Goal: Information Seeking & Learning: Check status

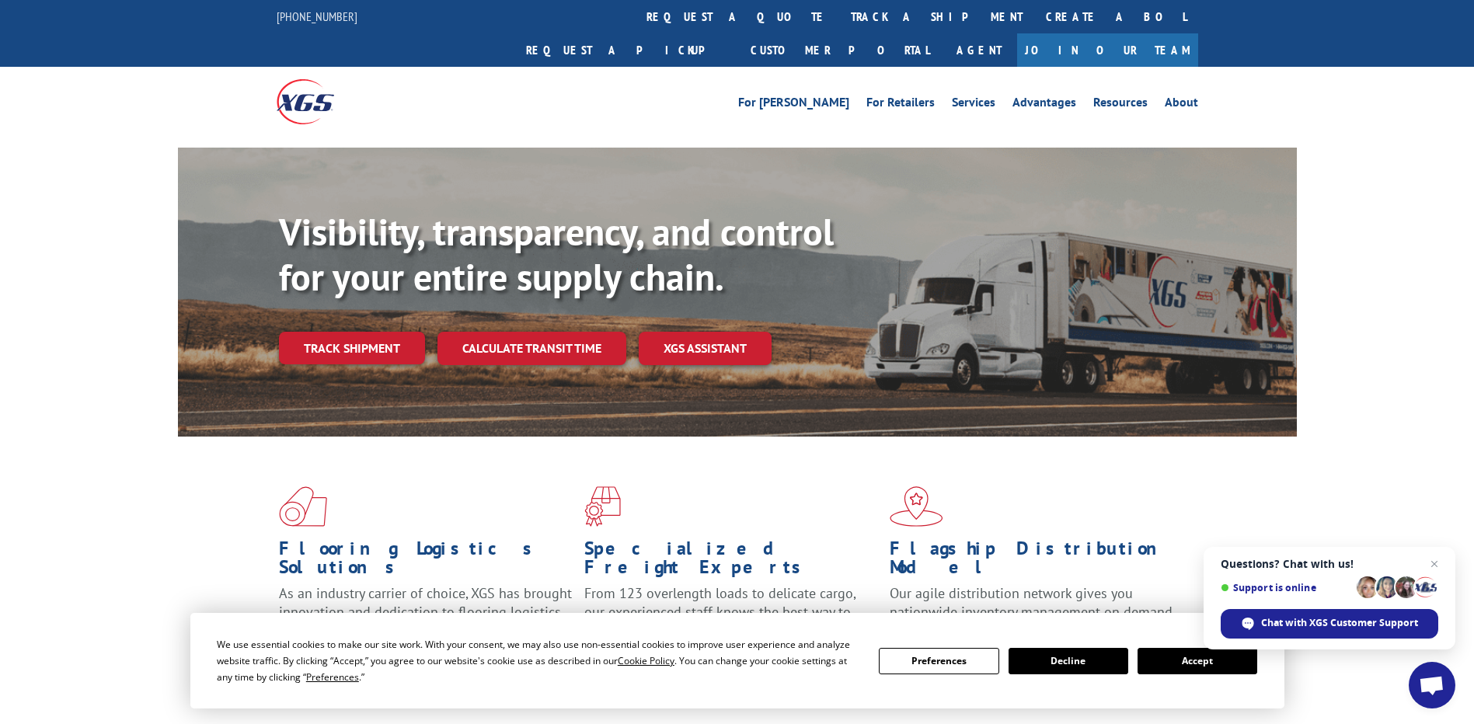
click at [1164, 662] on button "Accept" at bounding box center [1198, 661] width 120 height 26
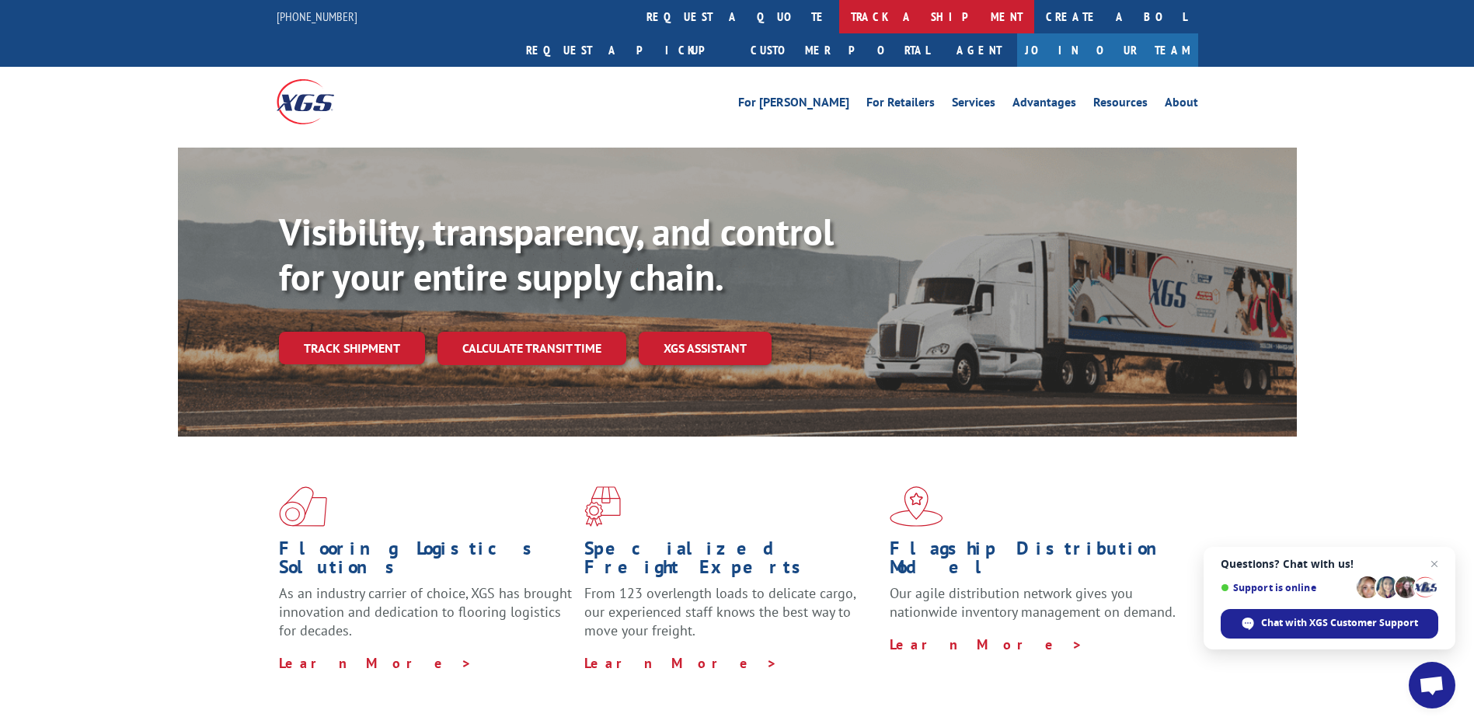
click at [839, 12] on link "track a shipment" at bounding box center [936, 16] width 195 height 33
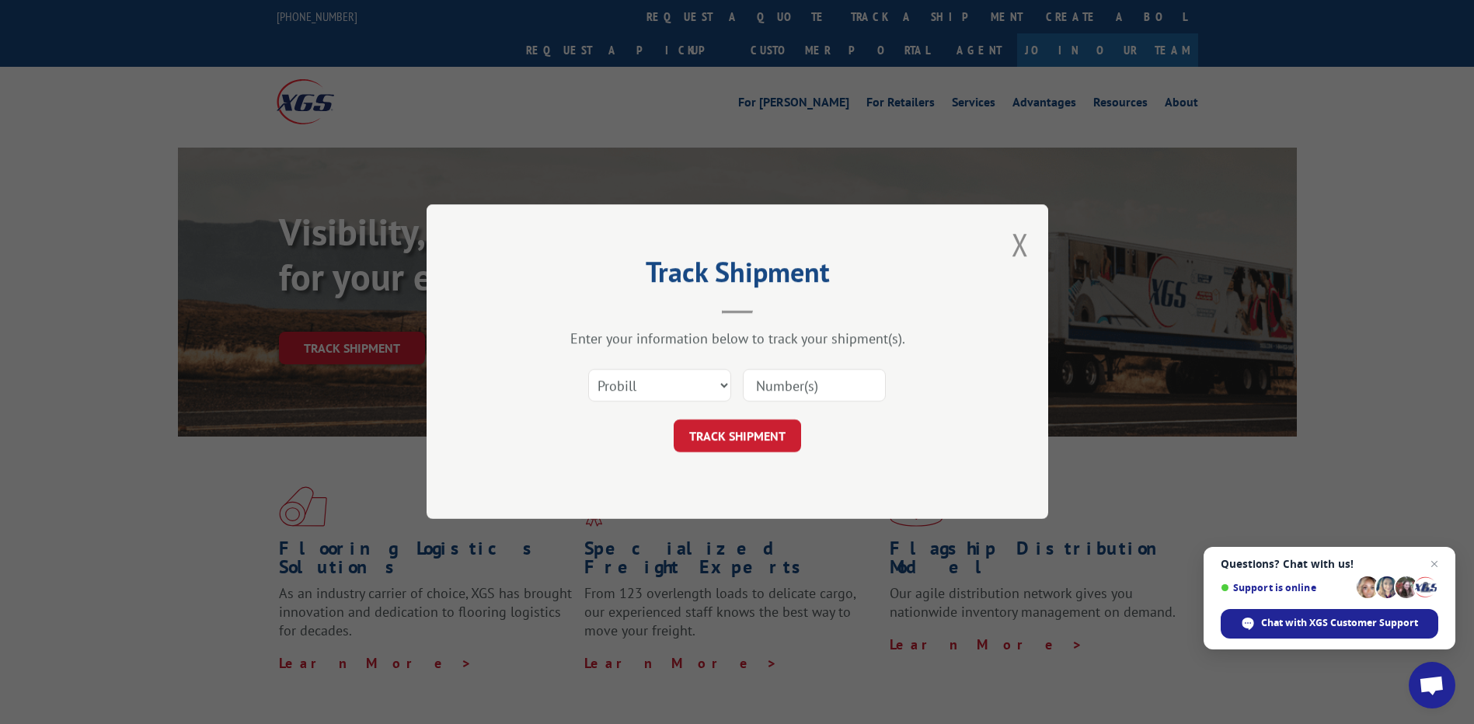
click at [1031, 249] on div "Track Shipment Enter your information below to track your shipment(s). Select c…" at bounding box center [738, 361] width 622 height 315
click at [671, 393] on select "Select category... Probill BOL PO" at bounding box center [659, 386] width 143 height 33
click at [775, 389] on input at bounding box center [814, 386] width 143 height 33
paste input "[PERSON_NAME][EMAIL_ADDRESS][PERSON_NAME][DOMAIN_NAME]"
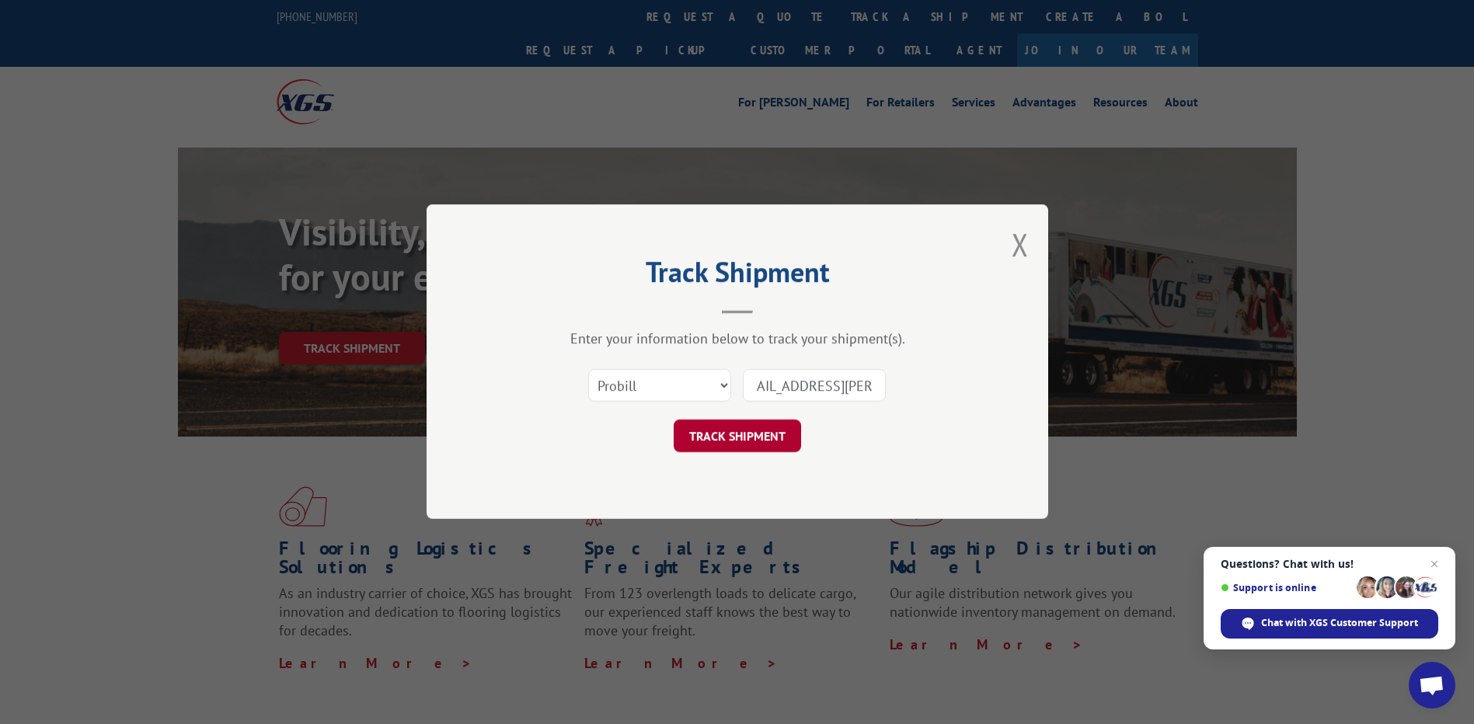
type input "[PERSON_NAME][EMAIL_ADDRESS][PERSON_NAME][DOMAIN_NAME]"
click at [766, 441] on button "TRACK SHIPMENT" at bounding box center [737, 436] width 127 height 33
drag, startPoint x: 836, startPoint y: 389, endPoint x: 526, endPoint y: 378, distance: 310.3
click at [526, 378] on div "Select category... Probill BOL PO [PERSON_NAME][EMAIL_ADDRESS][PERSON_NAME][DOM…" at bounding box center [737, 386] width 466 height 51
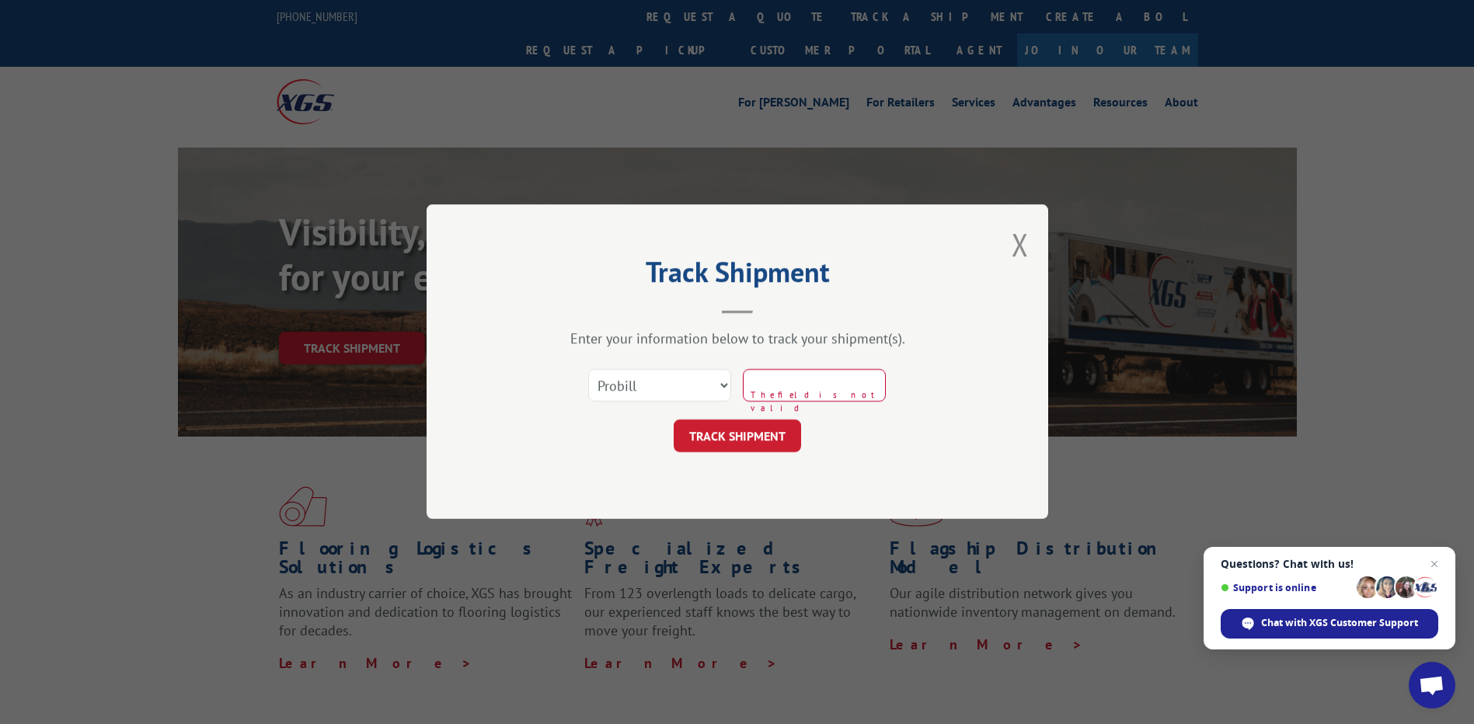
click at [800, 386] on input at bounding box center [814, 386] width 143 height 33
paste input "17379371"
click at [721, 436] on button "TRACK SHIPMENT" at bounding box center [737, 436] width 127 height 33
click at [720, 438] on button "TRACK SHIPMENT" at bounding box center [737, 436] width 127 height 33
click at [786, 387] on input "17379371" at bounding box center [814, 386] width 143 height 33
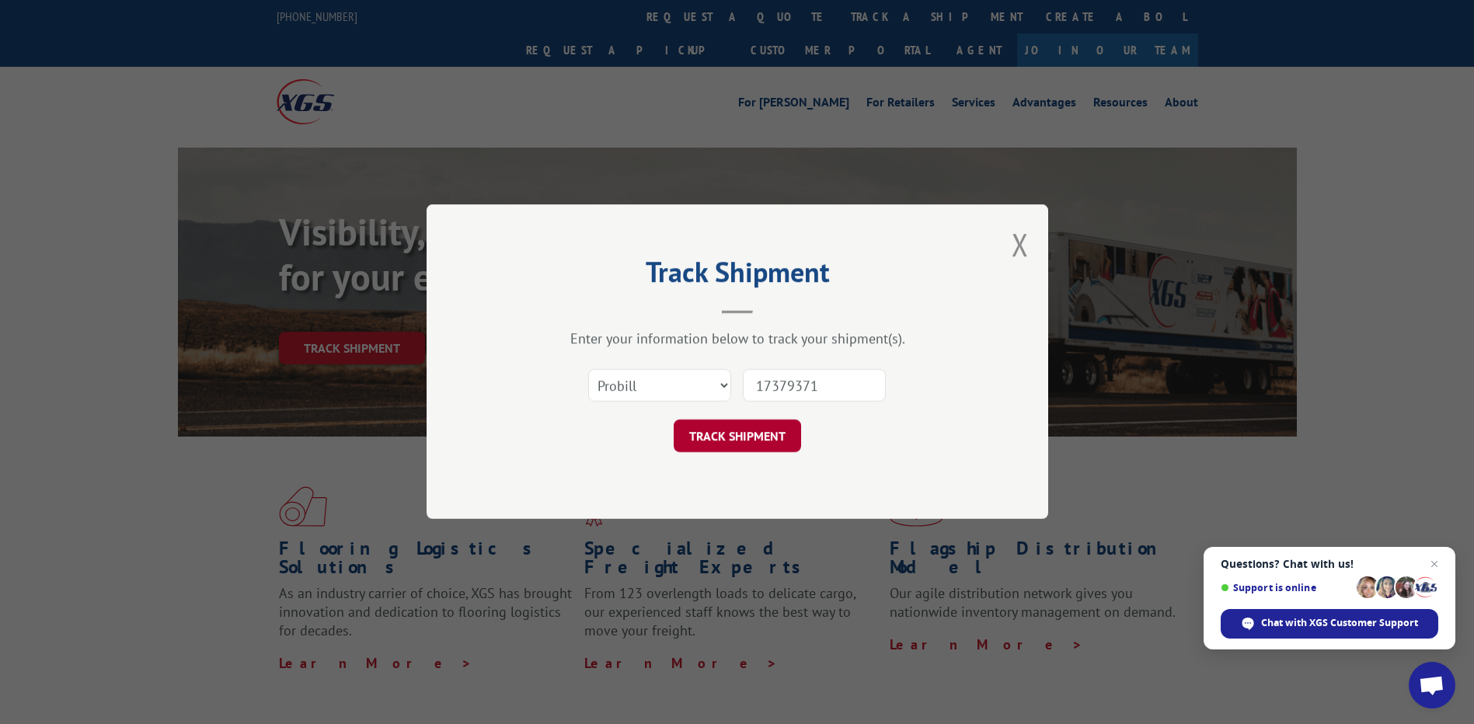
type input "17379371"
click at [741, 427] on button "TRACK SHIPMENT" at bounding box center [737, 436] width 127 height 33
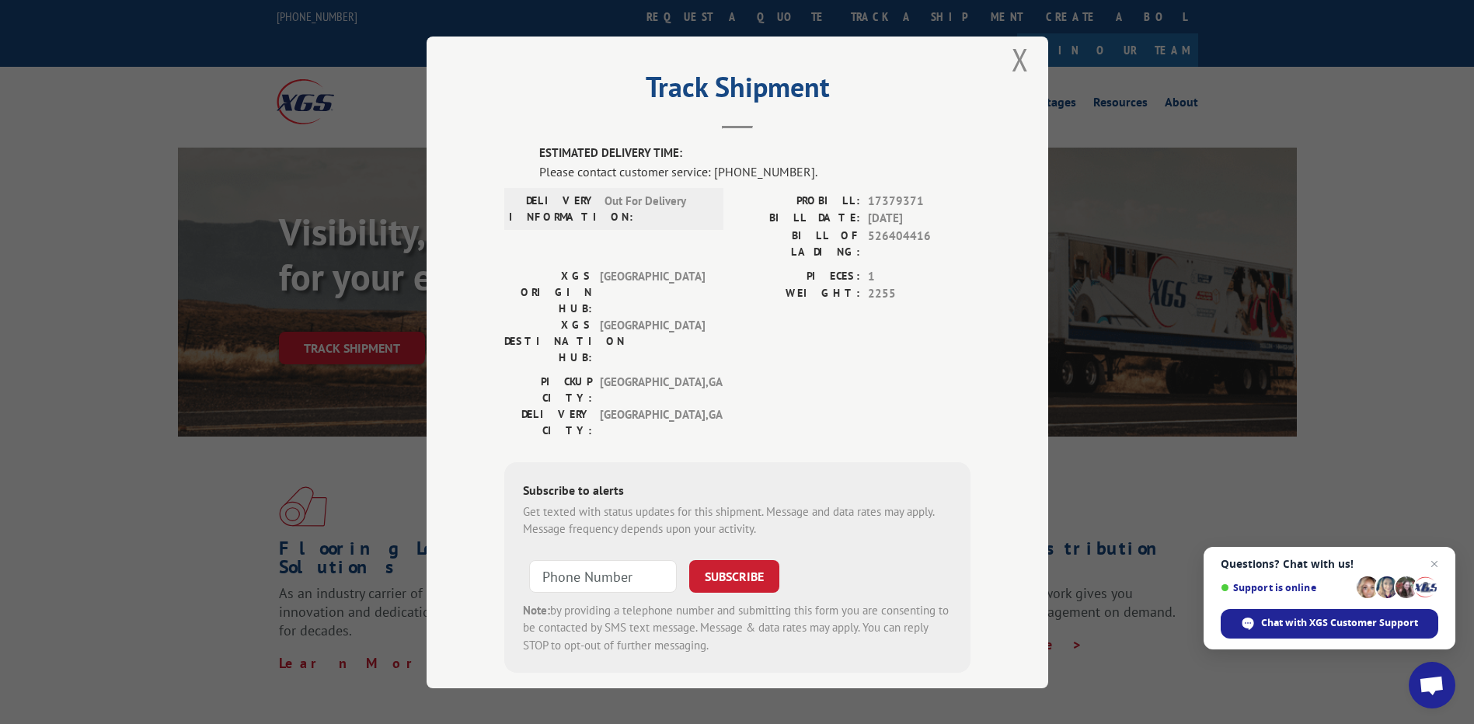
scroll to position [155, 0]
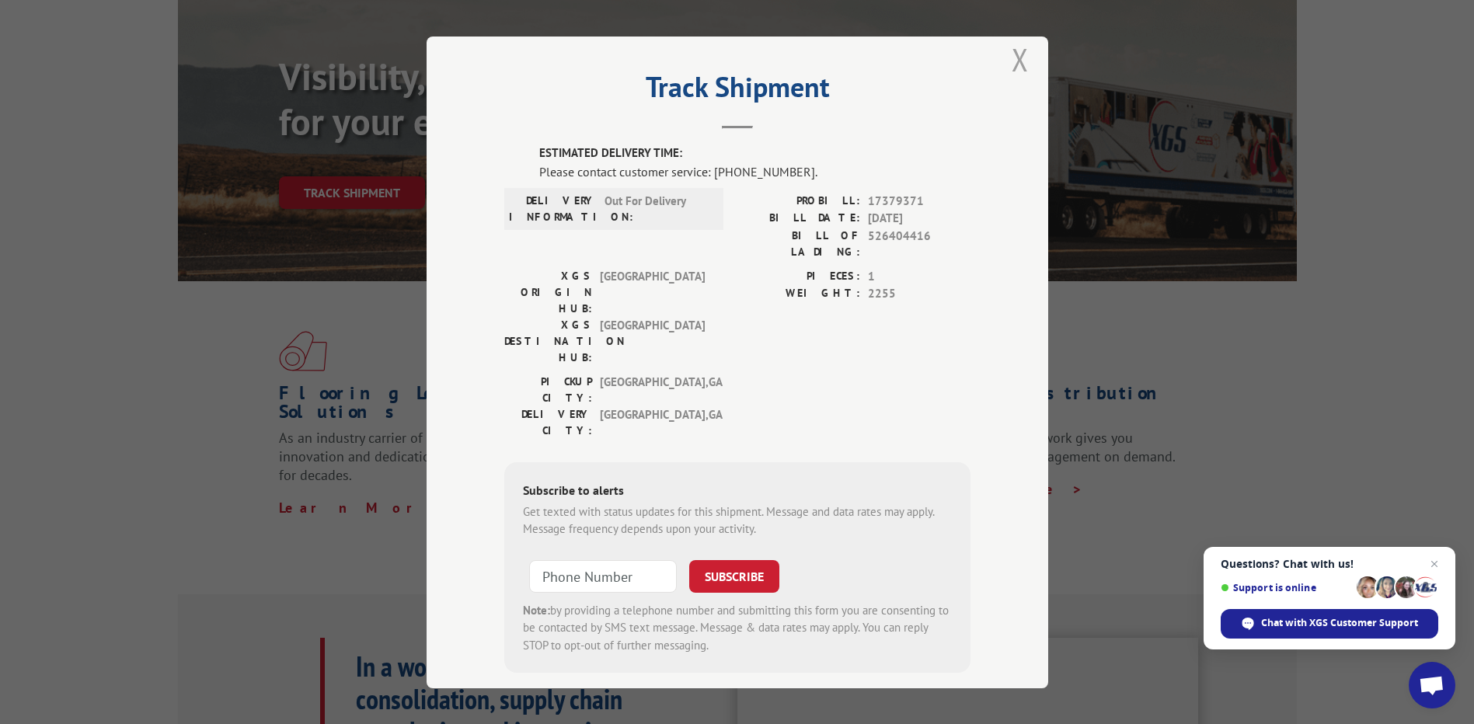
click at [1012, 58] on button "Close modal" at bounding box center [1020, 59] width 17 height 41
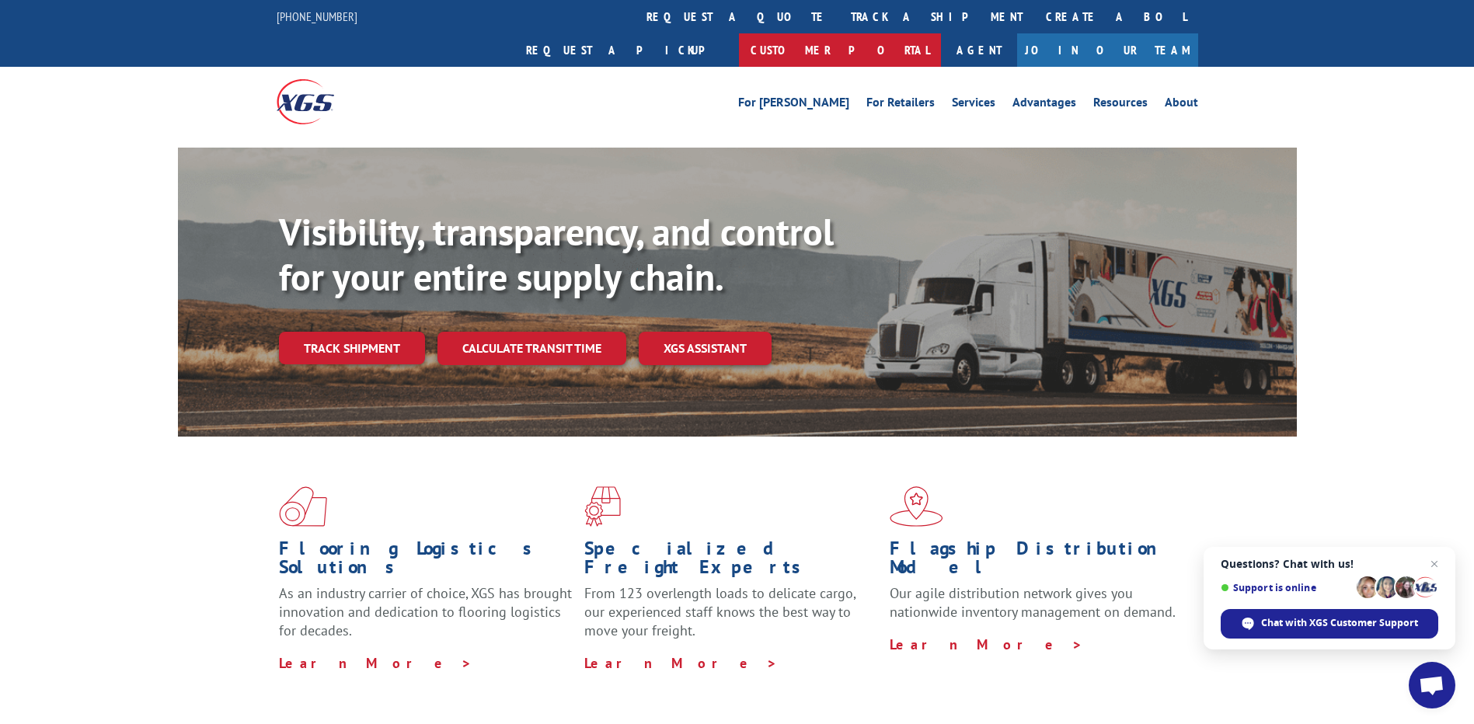
click at [941, 33] on link "Customer Portal" at bounding box center [840, 49] width 202 height 33
